Goal: Transaction & Acquisition: Purchase product/service

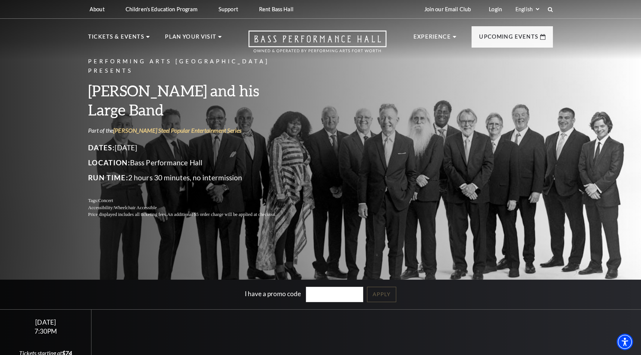
drag, startPoint x: 119, startPoint y: 135, endPoint x: 172, endPoint y: 135, distance: 53.2
click at [172, 142] on p "Dates: [DATE]" at bounding box center [191, 148] width 206 height 12
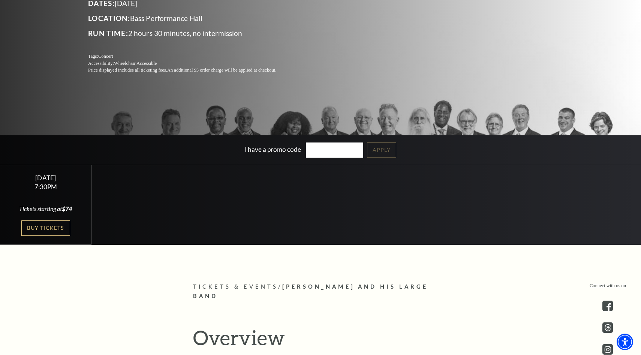
scroll to position [145, 0]
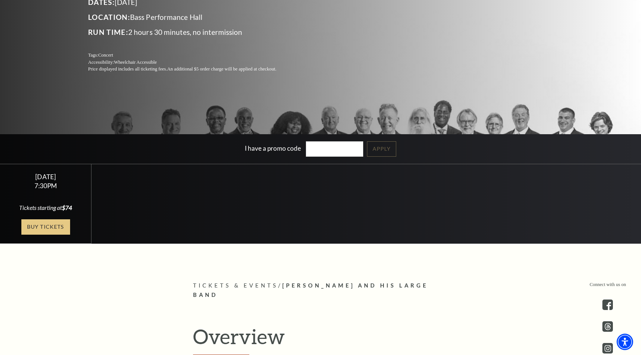
click at [57, 226] on link "Buy Tickets" at bounding box center [45, 226] width 49 height 15
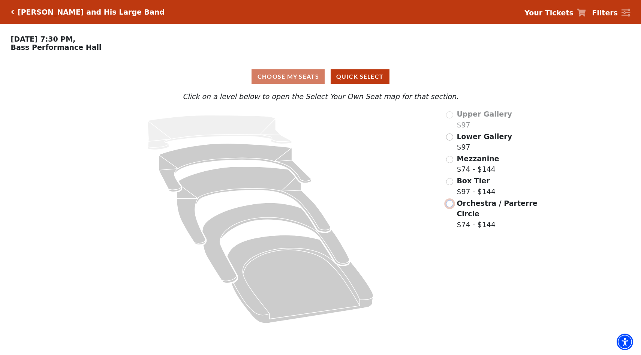
click at [450, 202] on input "Orchestra / Parterre Circle$74 - $144\a" at bounding box center [449, 203] width 7 height 7
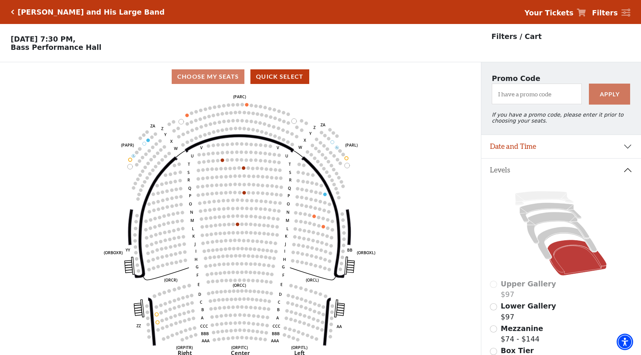
scroll to position [34, 0]
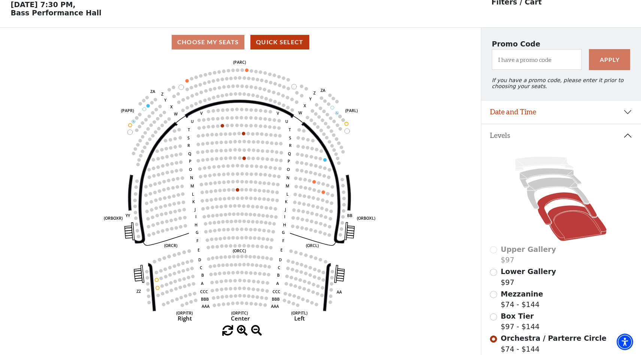
click at [548, 199] on icon at bounding box center [567, 208] width 60 height 33
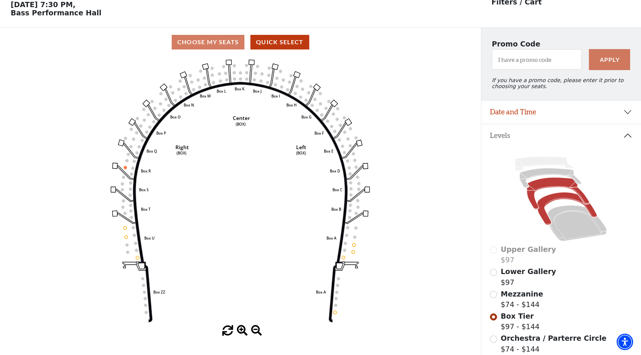
click at [543, 184] on icon at bounding box center [558, 194] width 63 height 32
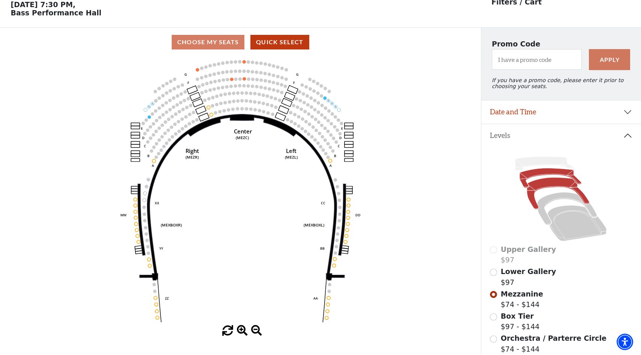
click at [543, 175] on icon at bounding box center [551, 177] width 62 height 19
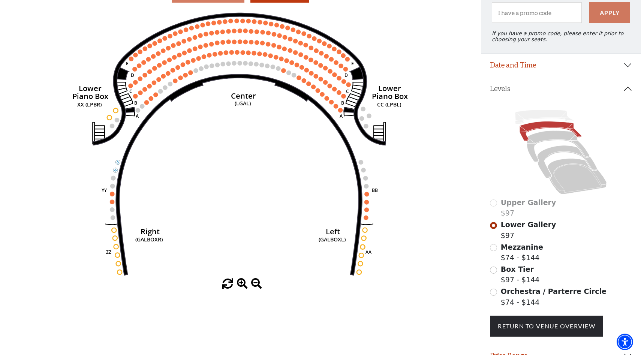
scroll to position [118, 0]
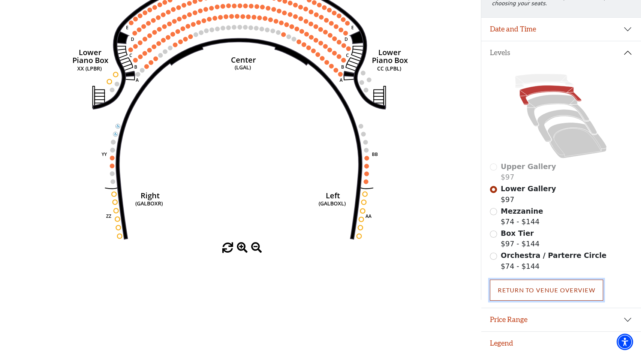
click at [536, 292] on link "Return To Venue Overview" at bounding box center [546, 290] width 113 height 21
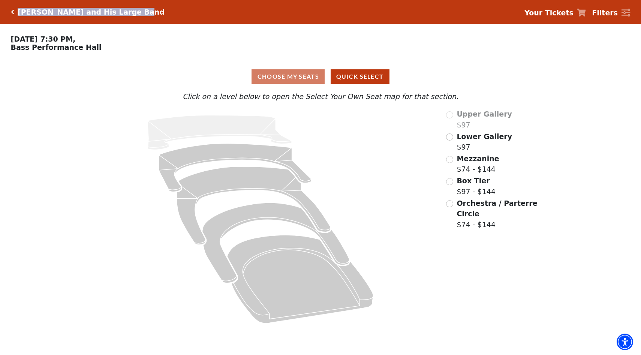
drag, startPoint x: 124, startPoint y: 12, endPoint x: 16, endPoint y: 11, distance: 107.9
click at [16, 11] on div "Lyle Lovett and His Large Band Your Tickets Filters" at bounding box center [320, 12] width 641 height 24
copy h5 "Lyle Lovett and His Large Band"
